Goal: Check status: Check status

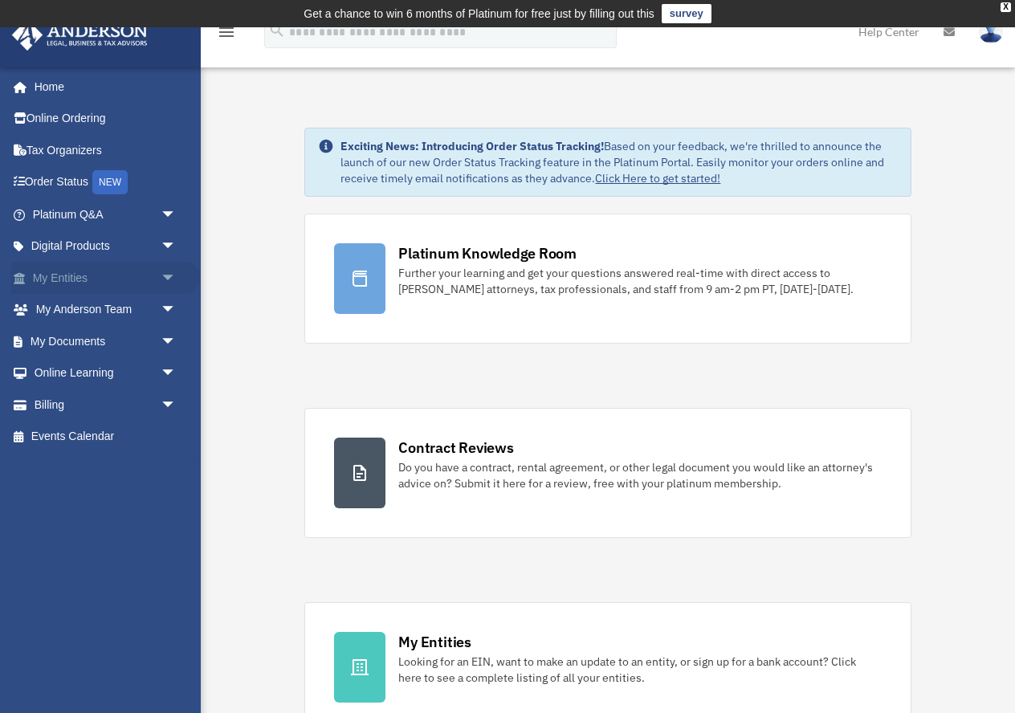
click at [42, 280] on link "My Entities arrow_drop_down" at bounding box center [106, 278] width 190 height 32
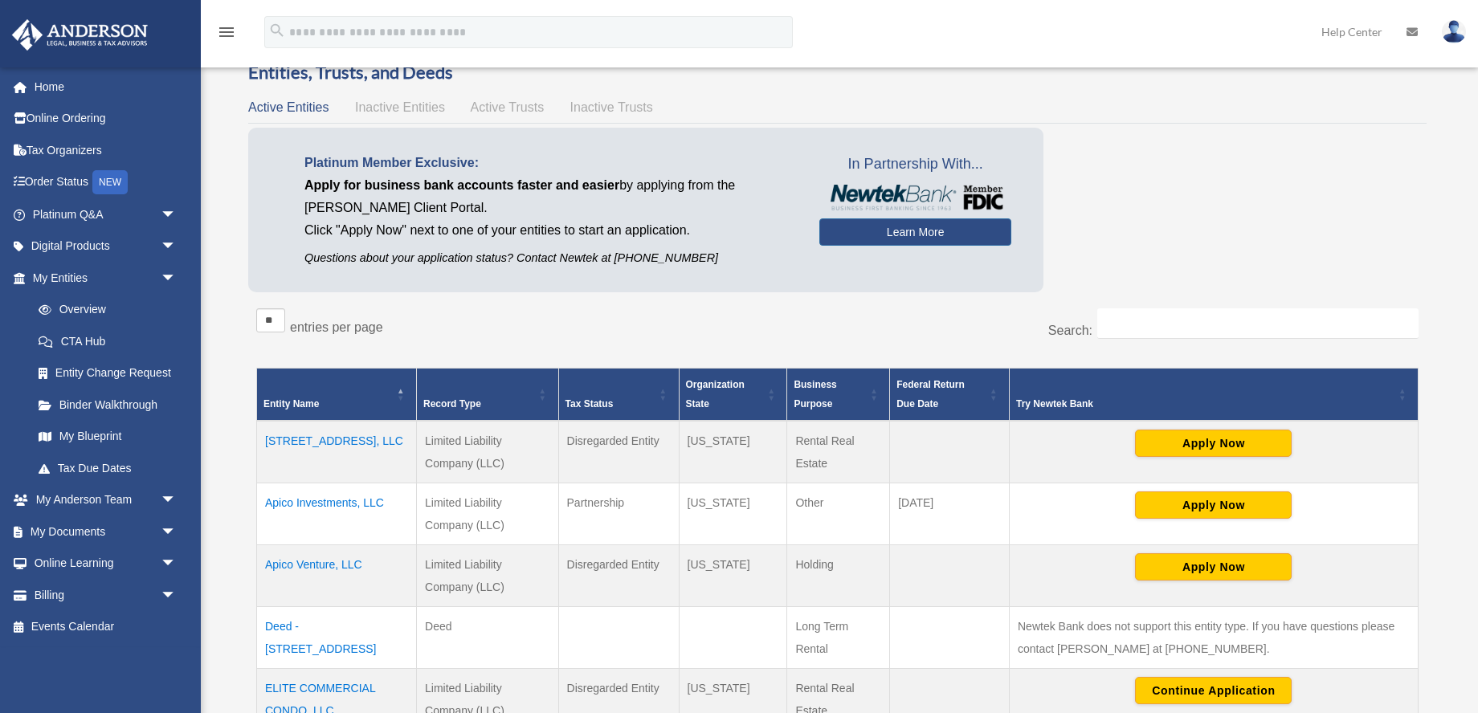
scroll to position [141, 0]
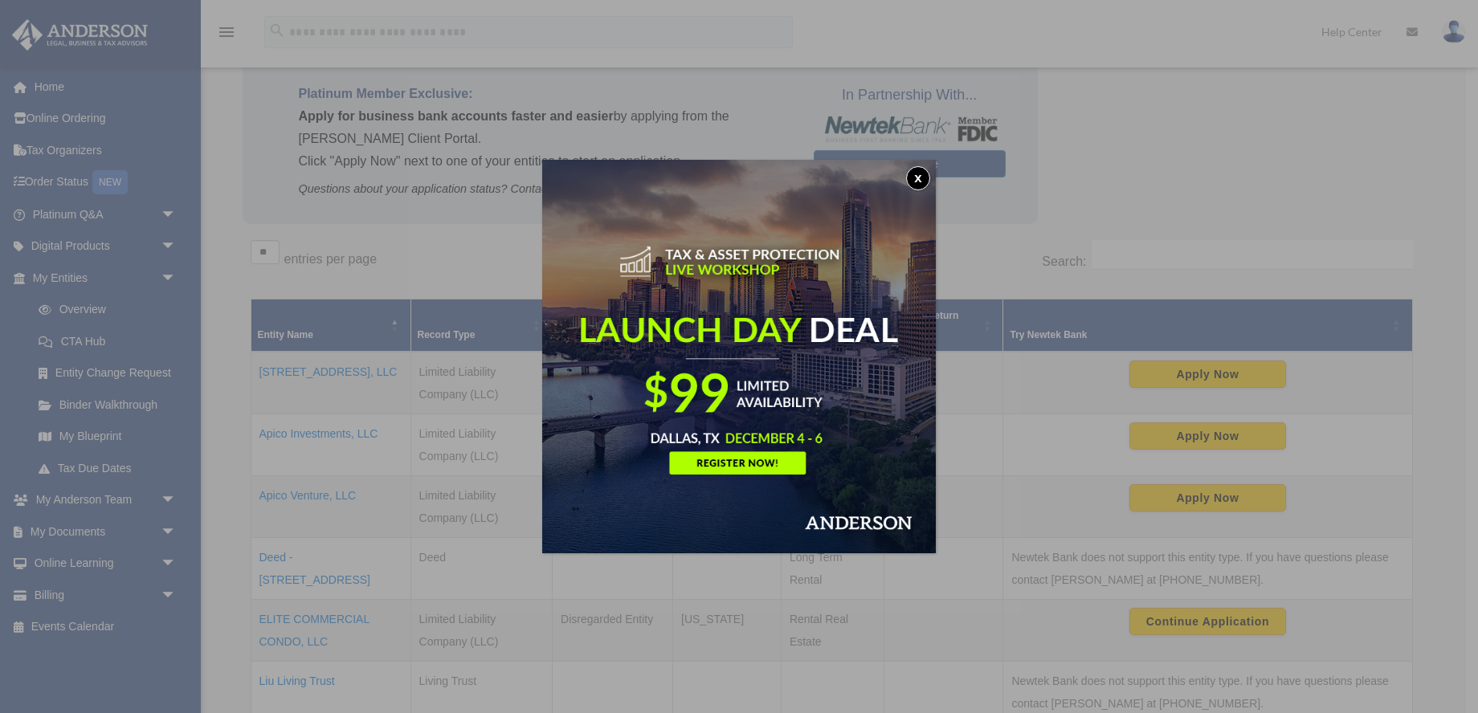
click at [917, 177] on button "x" at bounding box center [918, 178] width 24 height 24
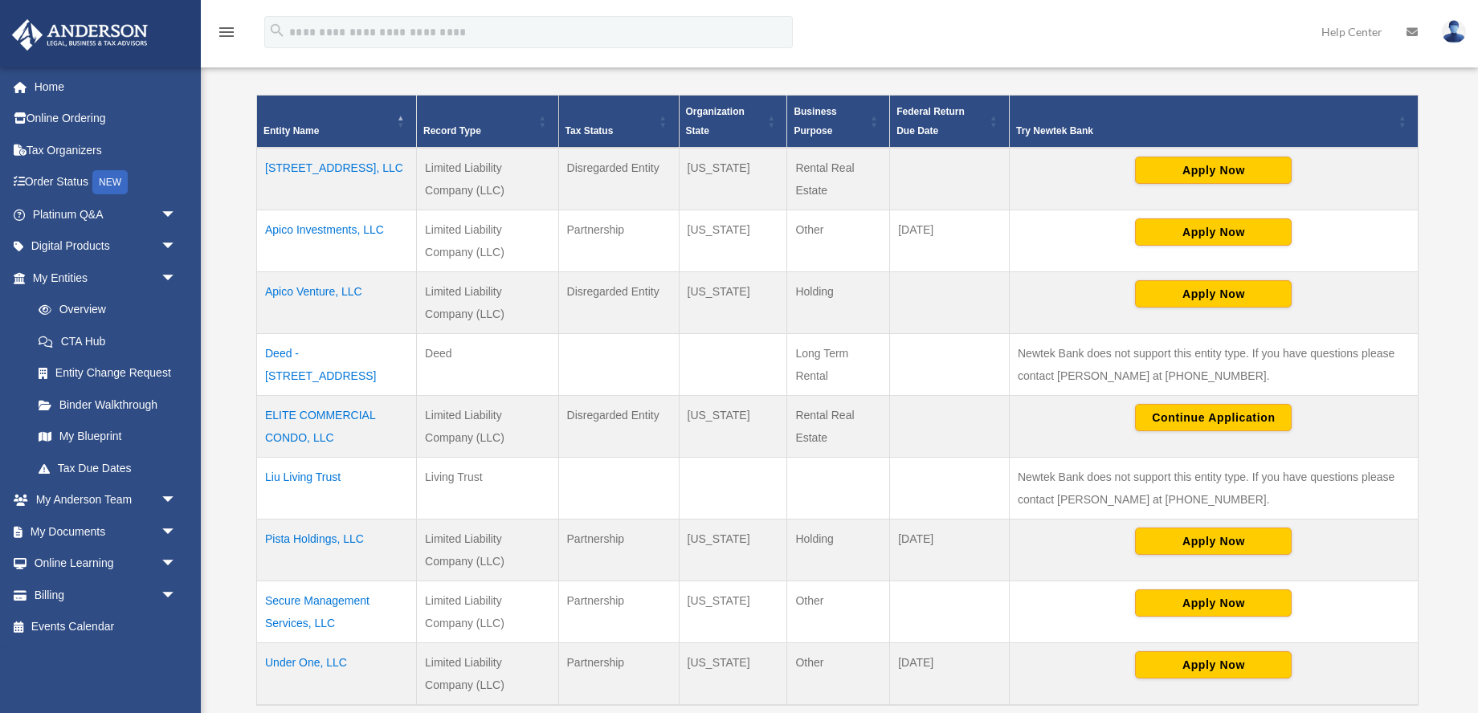
scroll to position [358, 0]
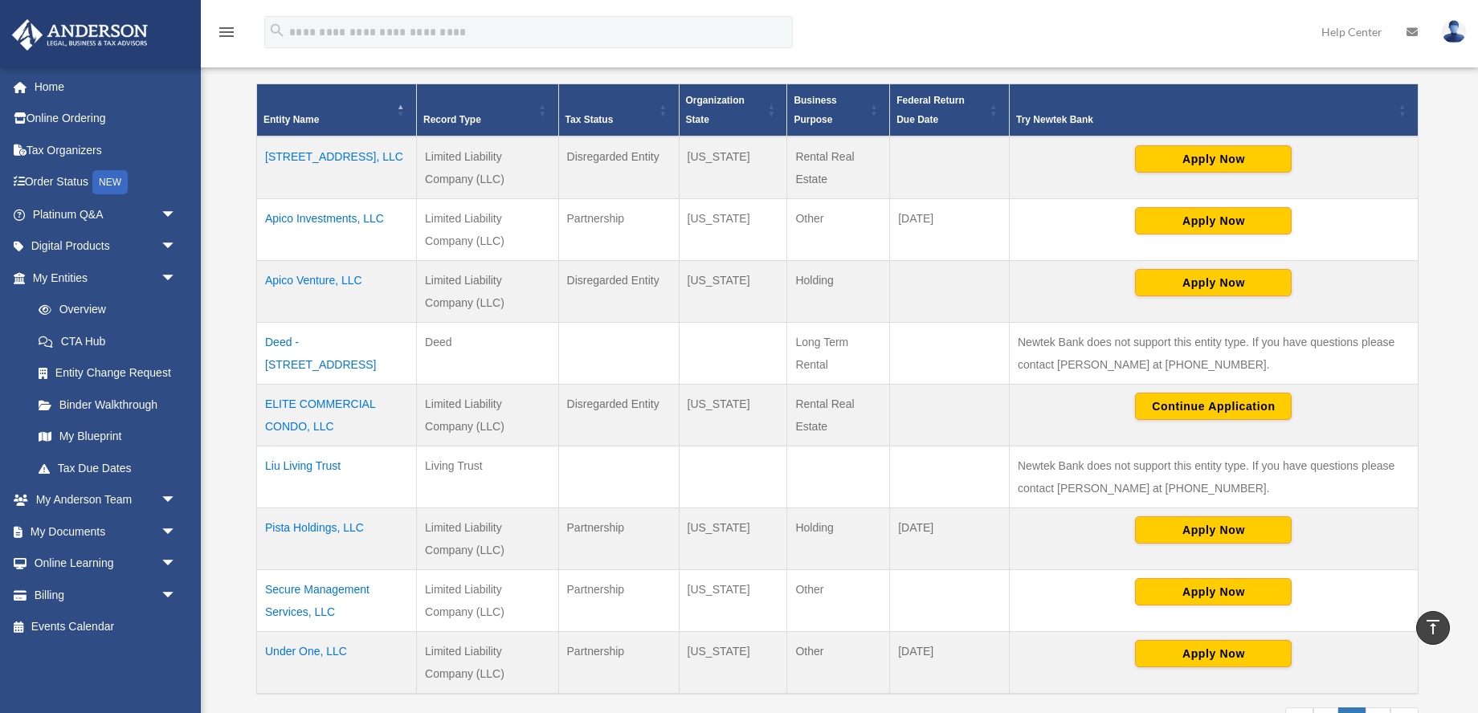
click at [338, 415] on td "ELITE COMMERCIAL CONDO, LLC" at bounding box center [337, 415] width 160 height 62
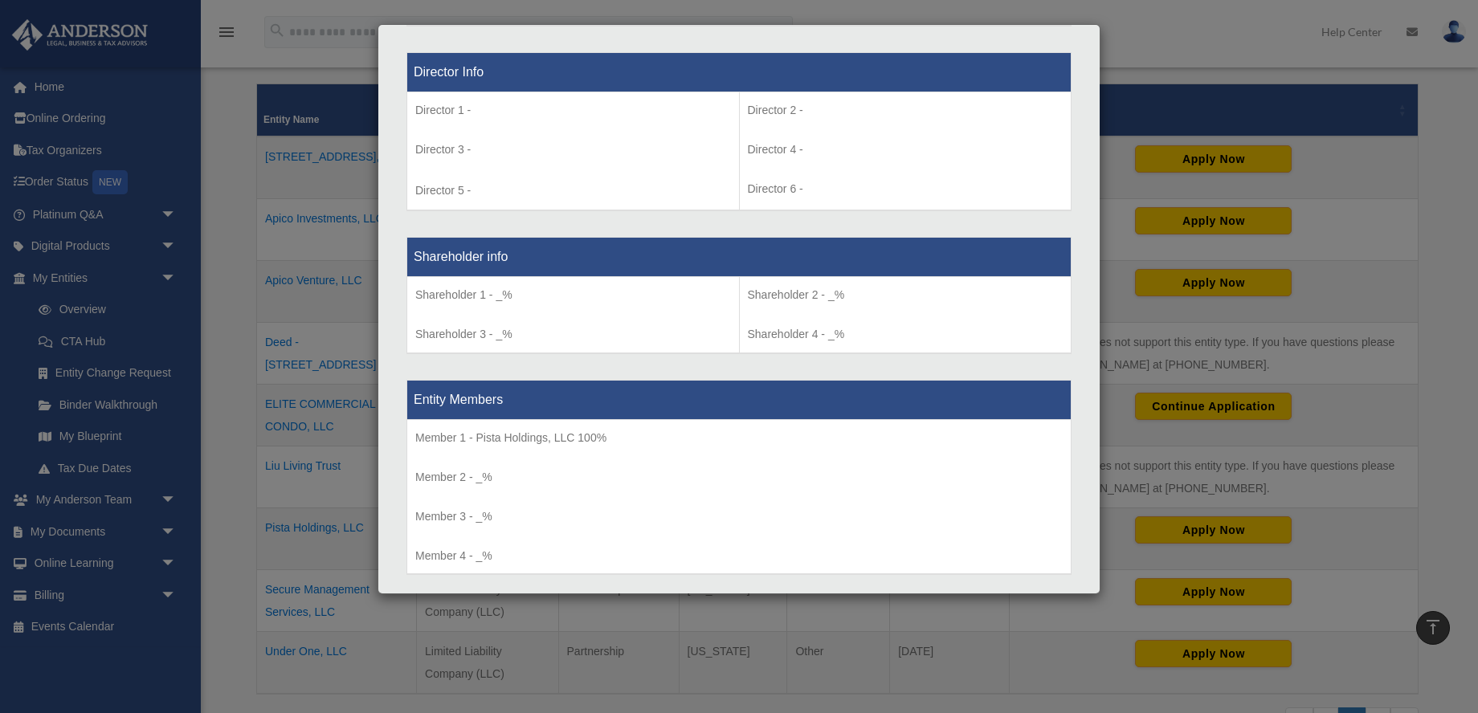
scroll to position [1326, 0]
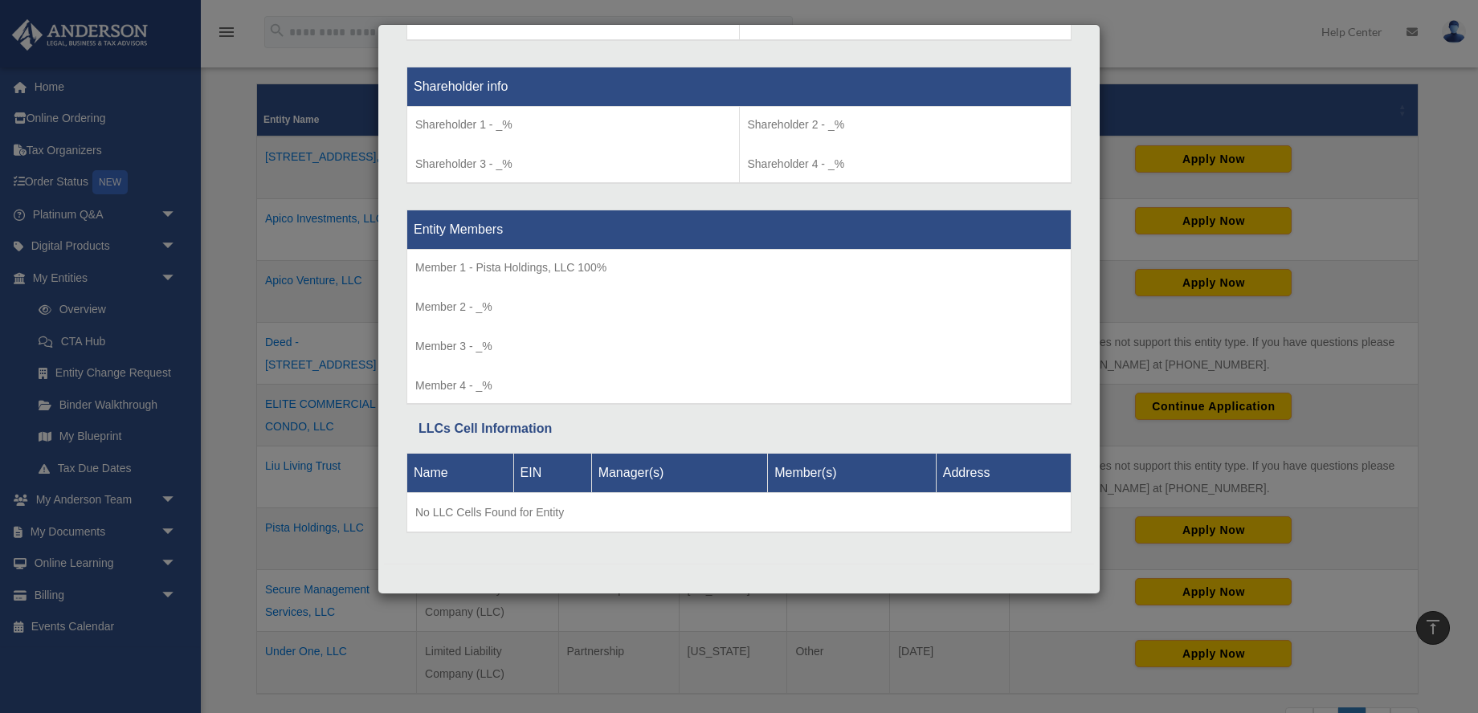
click at [359, 457] on div "Details × Articles Sent Organizational Date" at bounding box center [739, 356] width 1478 height 713
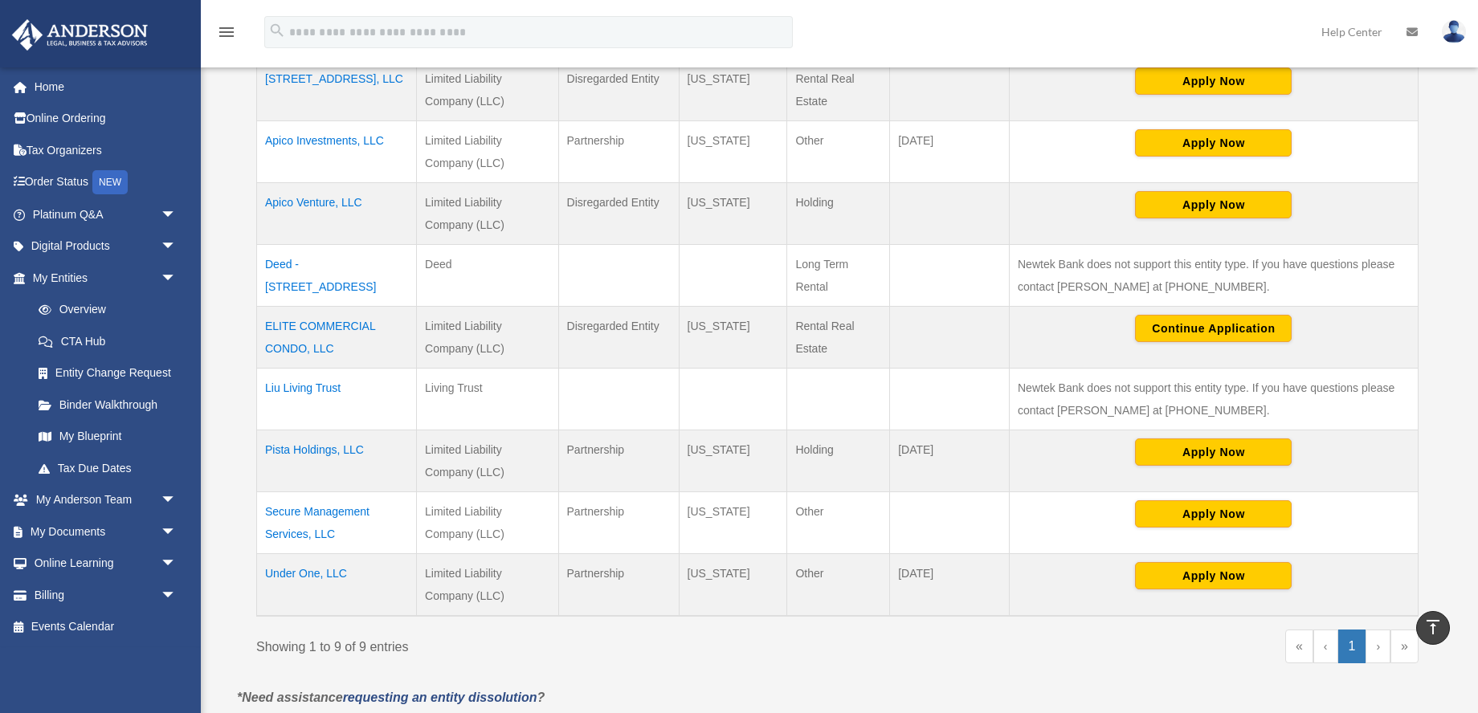
scroll to position [434, 0]
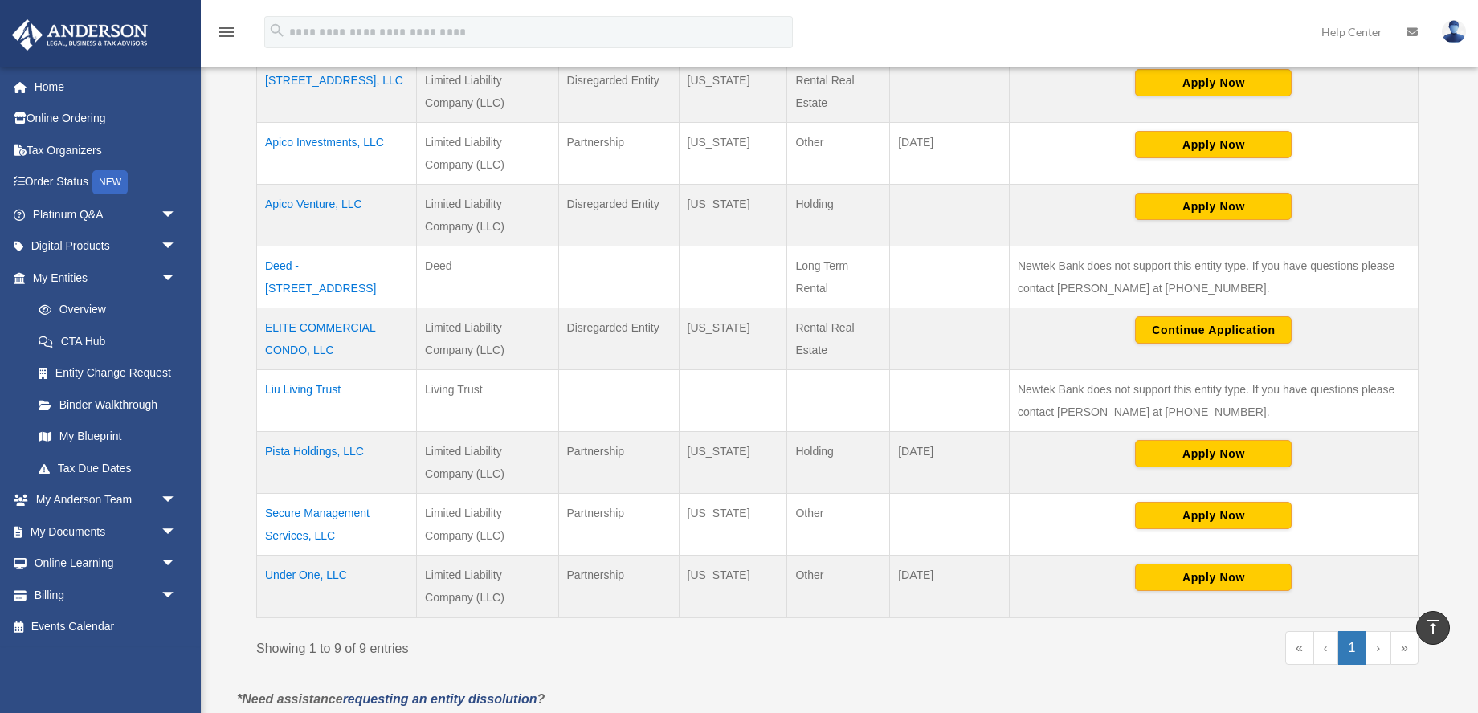
click at [308, 454] on td "Pista Holdings, LLC" at bounding box center [337, 462] width 160 height 62
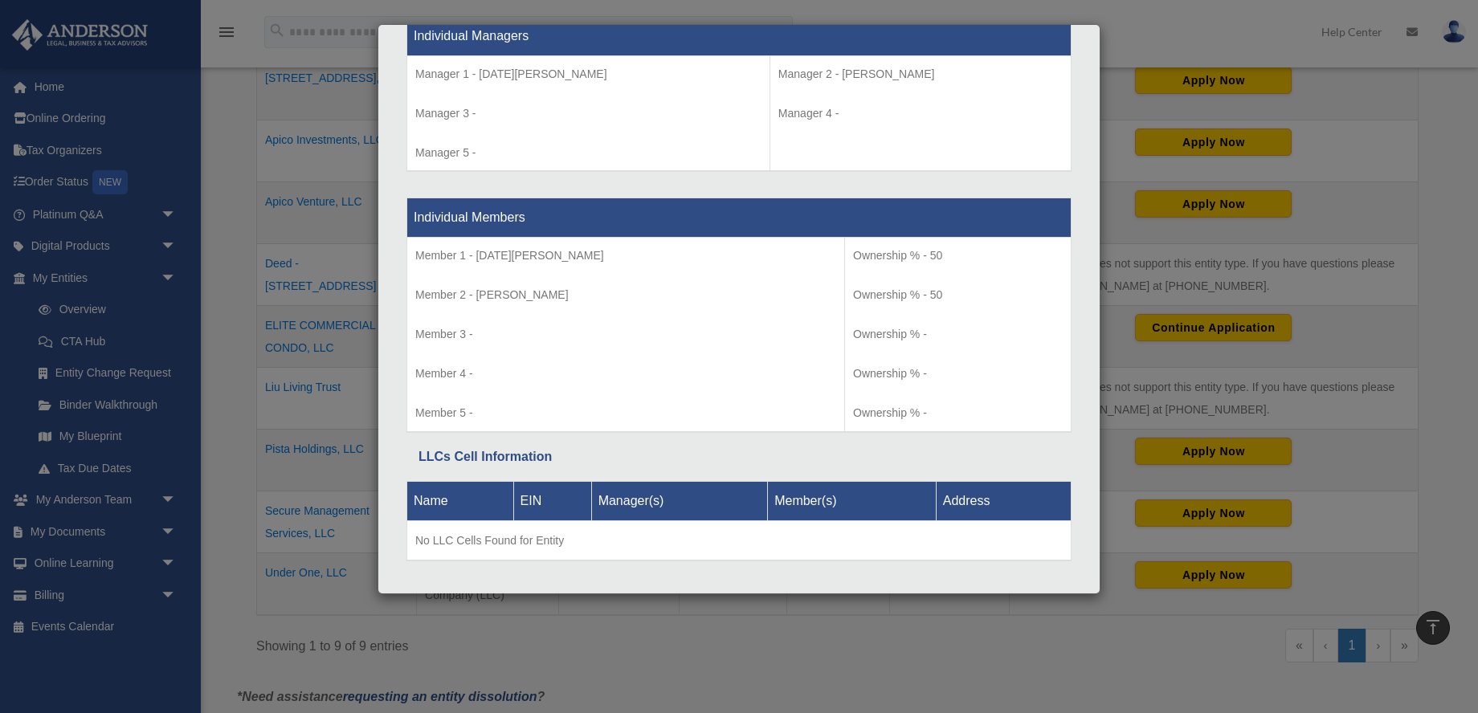
scroll to position [1548, 0]
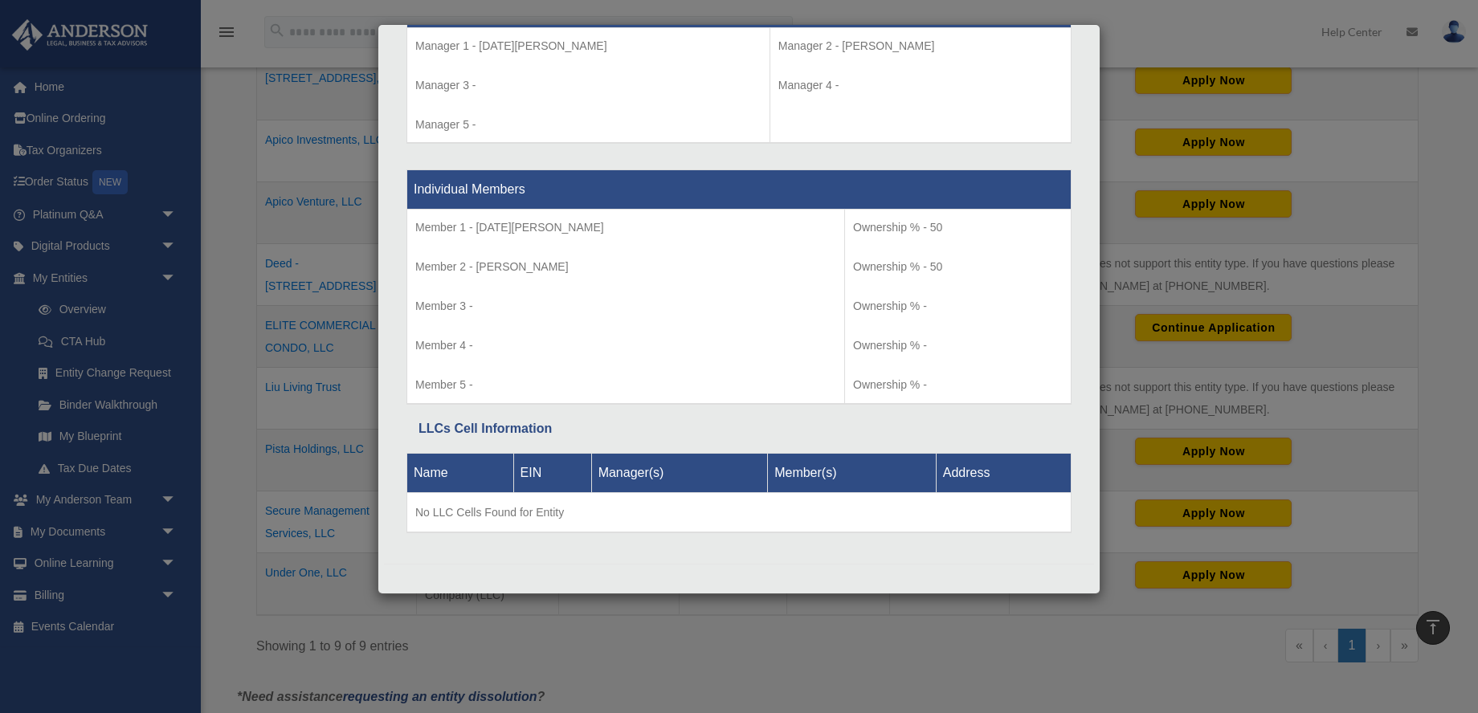
click at [343, 165] on div "Details × Articles Sent Organizational Date" at bounding box center [739, 356] width 1478 height 713
